Goal: Task Accomplishment & Management: Manage account settings

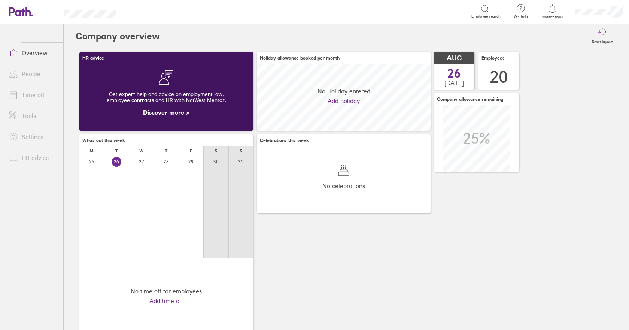
scroll to position [67, 174]
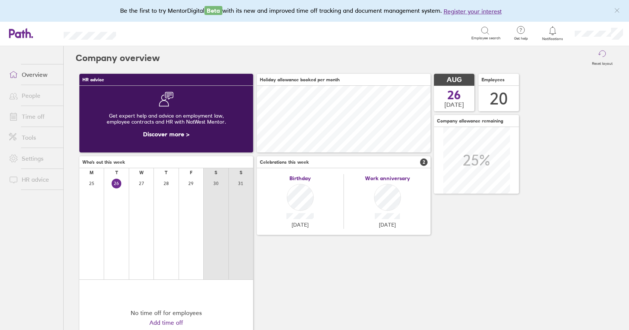
click at [33, 115] on link "Time off" at bounding box center [33, 116] width 60 height 15
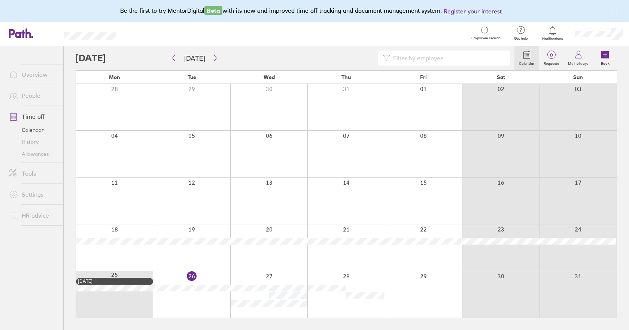
click at [40, 155] on link "Allowances" at bounding box center [33, 154] width 60 height 12
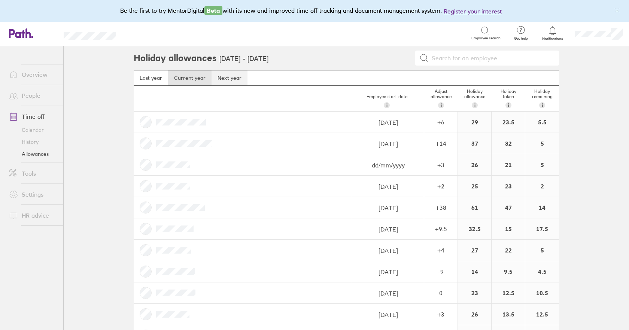
click at [220, 78] on link "Next year" at bounding box center [229, 77] width 36 height 15
click at [33, 129] on link "Calendar" at bounding box center [33, 130] width 60 height 12
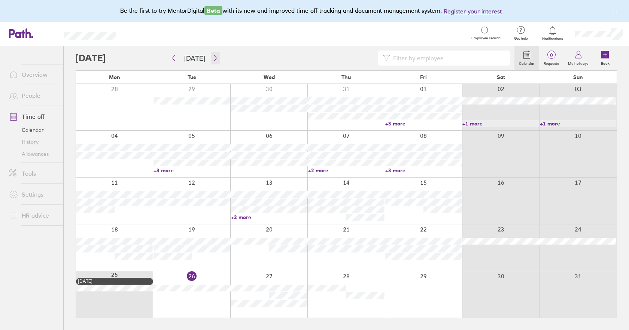
click at [213, 59] on icon "button" at bounding box center [216, 58] width 6 height 6
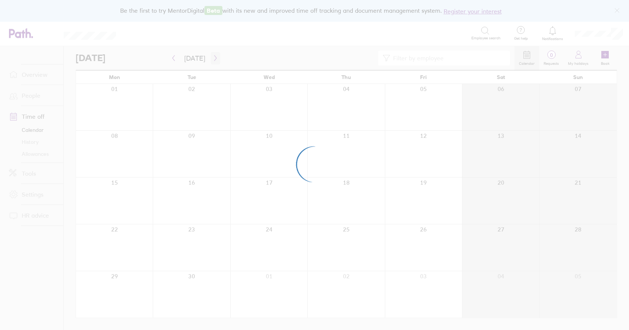
click at [212, 59] on div at bounding box center [314, 165] width 629 height 330
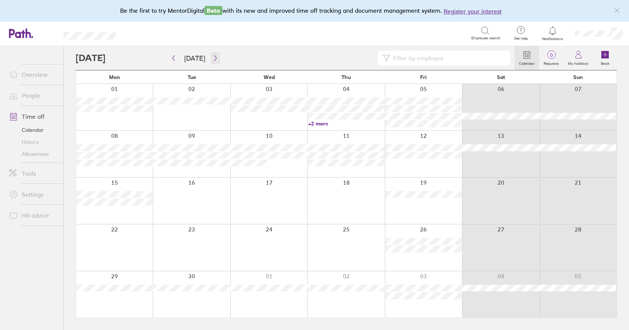
click at [213, 59] on icon "button" at bounding box center [216, 58] width 6 height 6
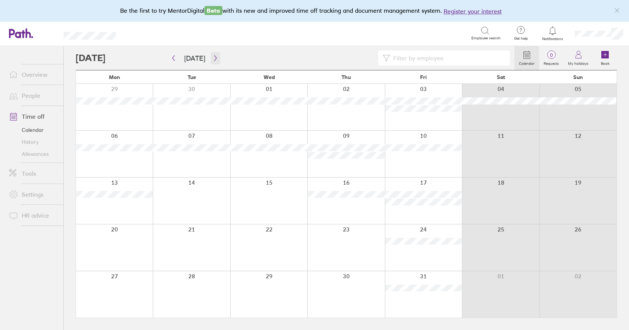
click at [213, 59] on icon "button" at bounding box center [216, 58] width 6 height 6
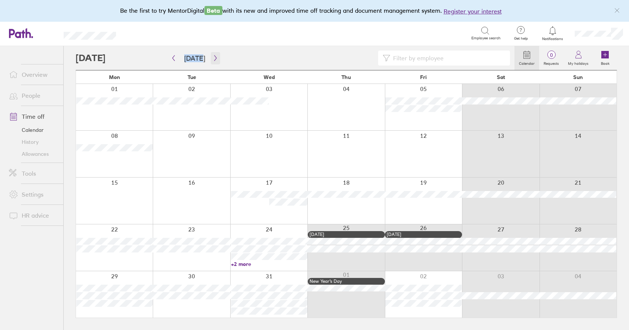
click at [213, 59] on icon "button" at bounding box center [216, 58] width 6 height 6
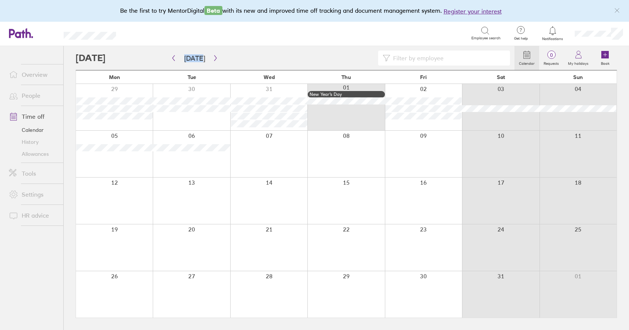
click at [37, 154] on link "Allowances" at bounding box center [33, 154] width 60 height 12
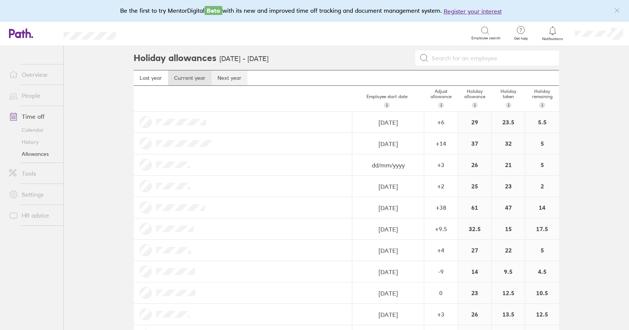
click at [231, 81] on link "Next year" at bounding box center [229, 77] width 36 height 15
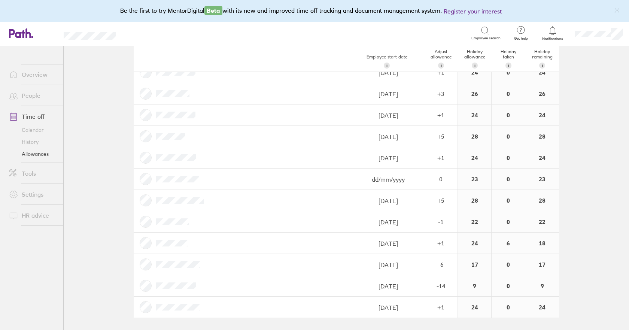
scroll to position [108, 0]
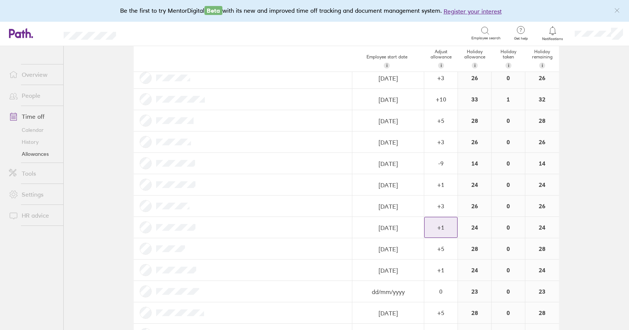
click at [434, 24] on div "+ 1" at bounding box center [440, 14] width 33 height 20
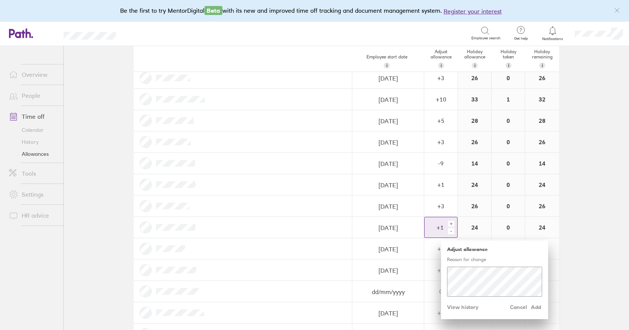
scroll to position [220, 0]
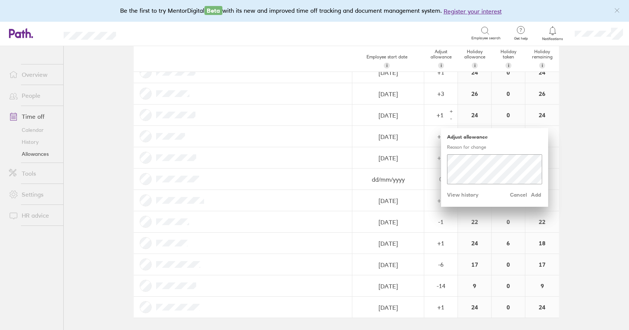
click at [615, 161] on main "Holiday allowances [DATE] - [DATE] Last year Current year Next year Employee st…" at bounding box center [346, 188] width 565 height 284
